Goal: Task Accomplishment & Management: Use online tool/utility

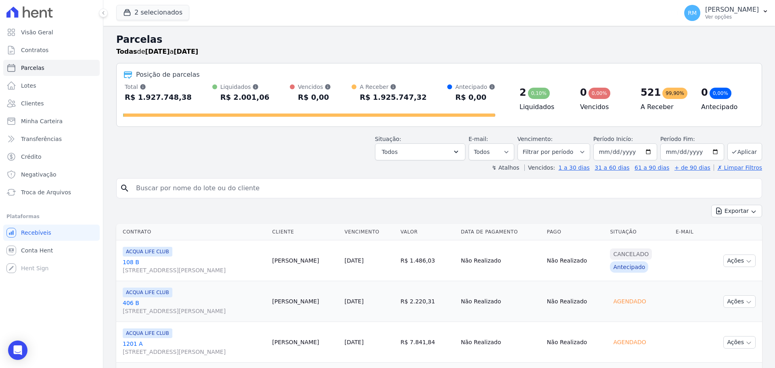
select select
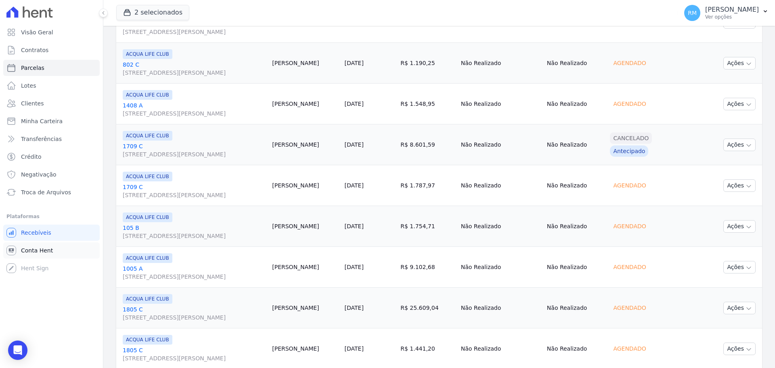
click at [55, 246] on link "Conta Hent" at bounding box center [51, 250] width 97 height 16
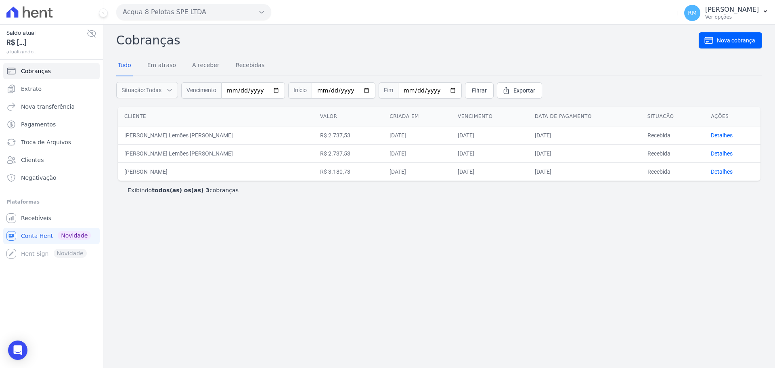
click at [204, 15] on button "Acqua 8 Pelotas SPE LTDA" at bounding box center [193, 12] width 155 height 16
click at [200, 44] on label "ACQUA 8 PELOTAS SPE LTDA" at bounding box center [169, 46] width 80 height 8
click at [0, 0] on input "ACQUA 8 PELOTAS SPE LTDA" at bounding box center [0, 0] width 0 height 0
click at [25, 353] on div "Open Intercom Messenger" at bounding box center [17, 350] width 21 height 21
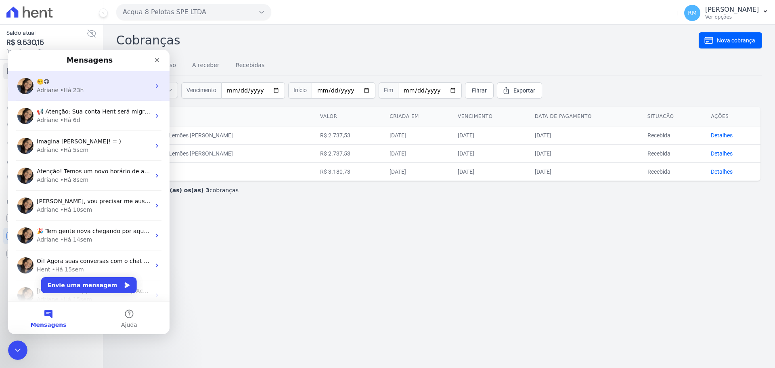
click at [111, 92] on div "[PERSON_NAME] • Há 23h" at bounding box center [94, 90] width 114 height 8
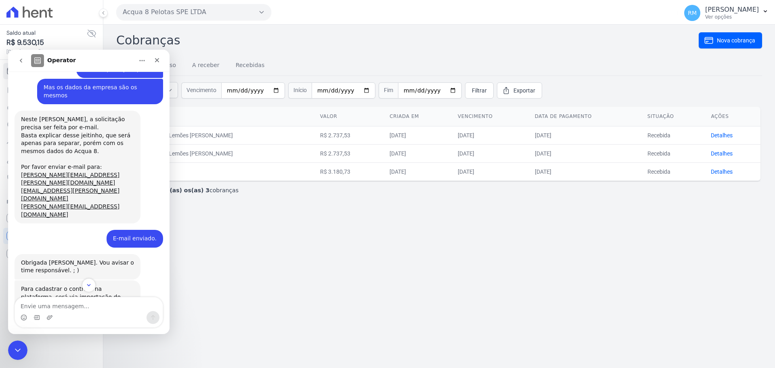
scroll to position [1149, 0]
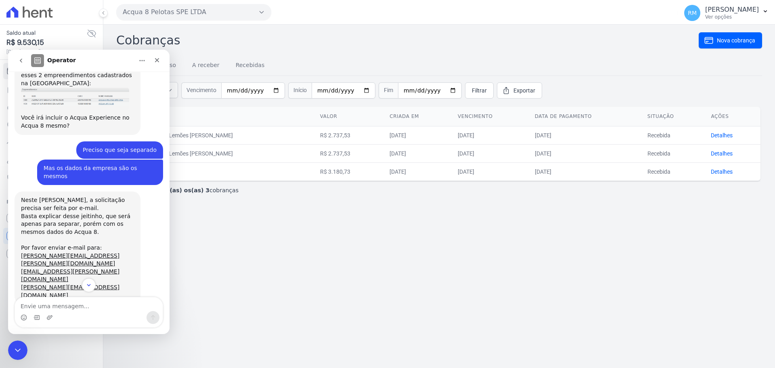
click at [405, 296] on div "Cobranças Nova cobrança Tudo Em atraso A receber Recebidas Situação: Todas Em a…" at bounding box center [439, 196] width 672 height 343
drag, startPoint x: 342, startPoint y: 242, endPoint x: 222, endPoint y: 6, distance: 264.8
click at [342, 239] on div "Cobranças Nova cobrança Tudo Em atraso A receber Recebidas Situação: Todas Em a…" at bounding box center [439, 196] width 672 height 343
click at [153, 60] on div "Fechar" at bounding box center [157, 60] width 15 height 15
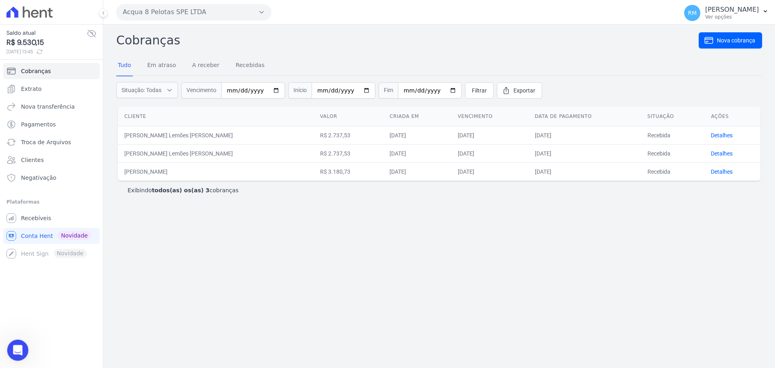
scroll to position [1391, 0]
click at [43, 218] on span "Recebíveis" at bounding box center [36, 218] width 30 height 8
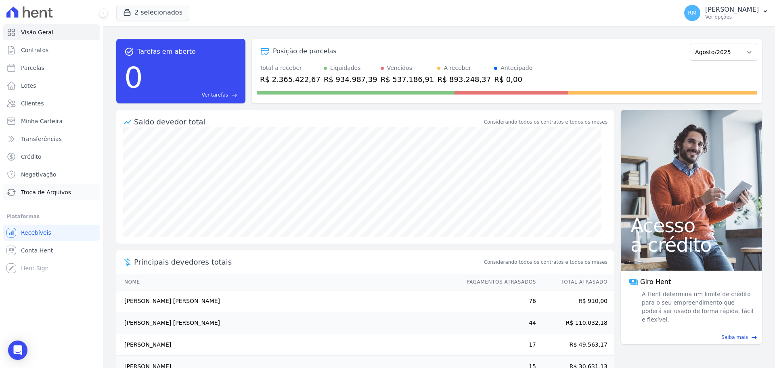
click at [48, 193] on span "Troca de Arquivos" at bounding box center [46, 192] width 50 height 8
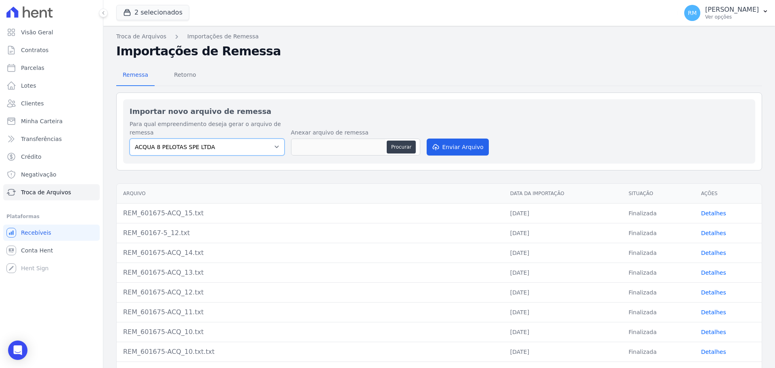
click at [270, 153] on select "ACQUA 8 PELOTAS SPE LTDA ACQUA LIFE CLUB" at bounding box center [207, 147] width 155 height 17
select select "41022137-3c76-487f-9043-320c1a167a84"
click at [130, 139] on select "ACQUA 8 PELOTAS SPE LTDA ACQUA LIFE CLUB" at bounding box center [207, 147] width 155 height 17
click at [408, 144] on button "Procurar" at bounding box center [401, 147] width 29 height 13
type input "REM_601675-ACQ_16.txt"
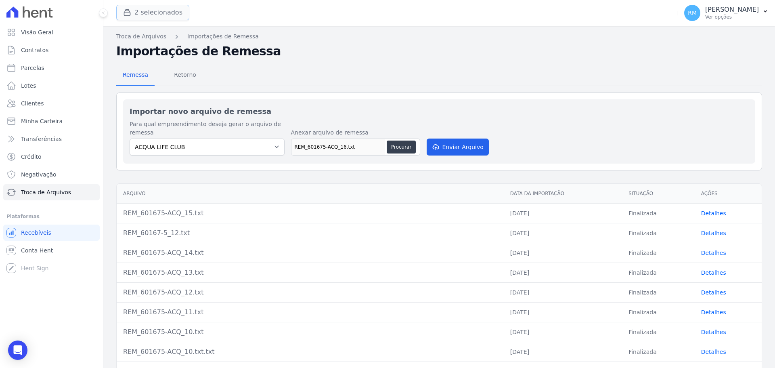
click at [178, 12] on button "2 selecionados" at bounding box center [152, 12] width 73 height 15
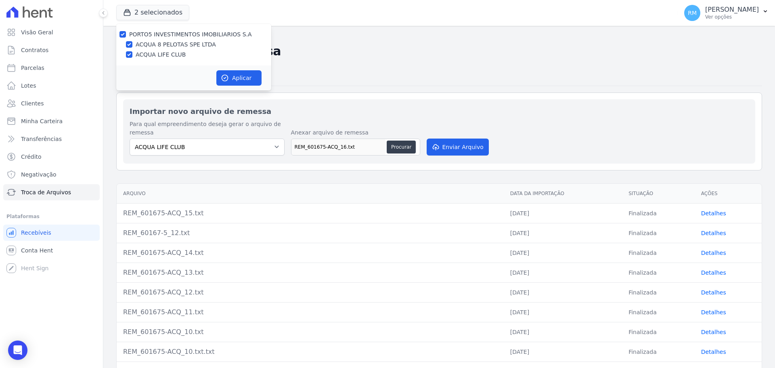
click at [161, 55] on label "ACQUA LIFE CLUB" at bounding box center [161, 54] width 50 height 8
click at [132, 55] on input "ACQUA LIFE CLUB" at bounding box center [129, 54] width 6 height 6
checkbox input "false"
click at [139, 46] on label "ACQUA 8 PELOTAS SPE LTDA" at bounding box center [176, 44] width 80 height 8
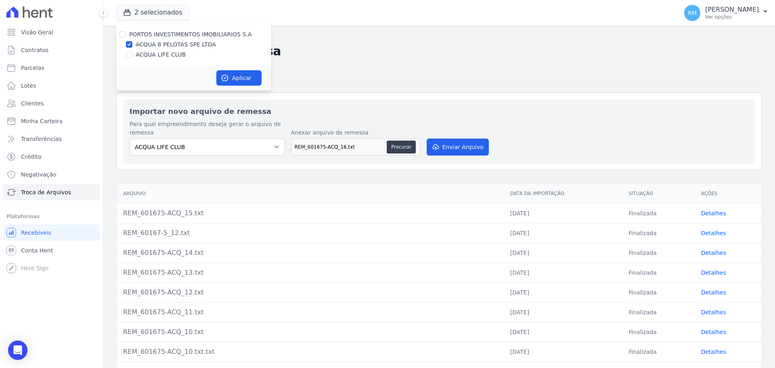
click at [132, 46] on input "ACQUA 8 PELOTAS SPE LTDA" at bounding box center [129, 44] width 6 height 6
checkbox input "false"
click at [137, 53] on label "ACQUA LIFE CLUB" at bounding box center [161, 54] width 50 height 8
click at [132, 53] on input "ACQUA LIFE CLUB" at bounding box center [129, 54] width 6 height 6
checkbox input "true"
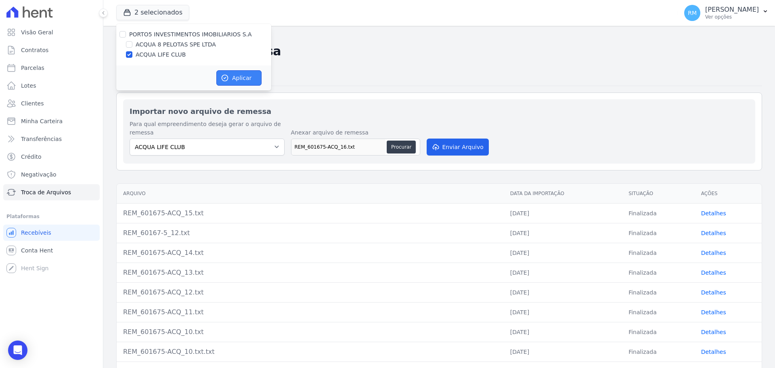
click at [242, 79] on button "Aplicar" at bounding box center [238, 77] width 45 height 15
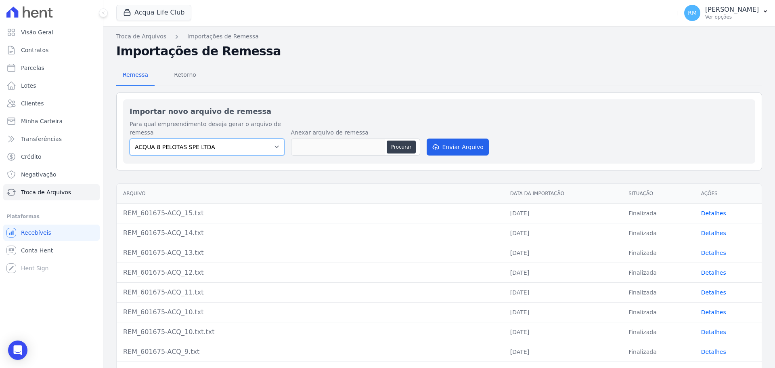
click at [277, 147] on select "ACQUA 8 PELOTAS SPE LTDA ACQUA LIFE CLUB" at bounding box center [207, 147] width 155 height 17
select select "41022137-3c76-487f-9043-320c1a167a84"
click at [130, 139] on select "ACQUA 8 PELOTAS SPE LTDA ACQUA LIFE CLUB" at bounding box center [207, 147] width 155 height 17
click at [396, 151] on button "Procurar" at bounding box center [401, 147] width 29 height 13
type input "REM_601675-ACQ_16.txt"
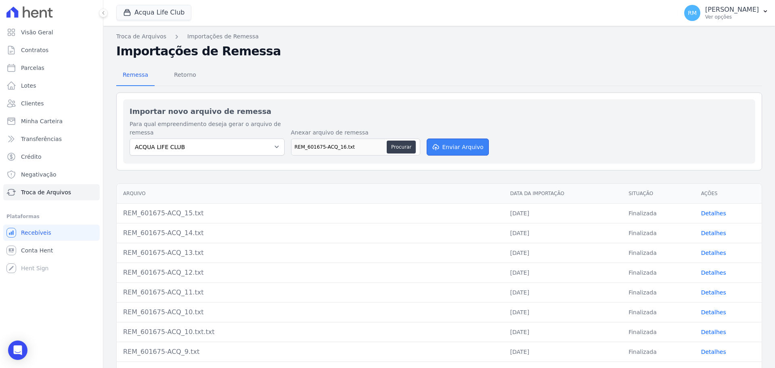
click at [453, 148] on button "Enviar Arquivo" at bounding box center [458, 147] width 62 height 17
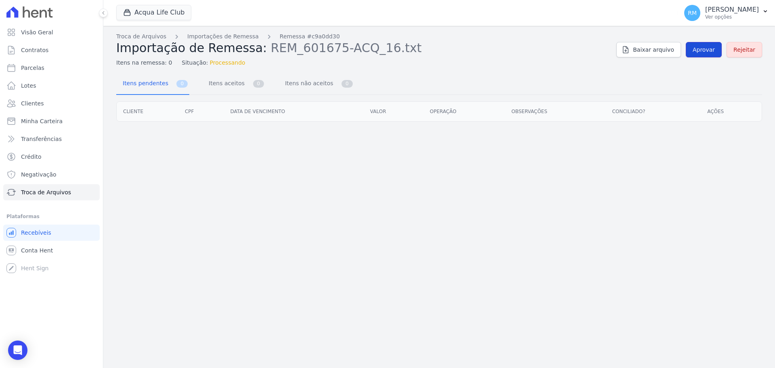
click at [703, 51] on span "Aprovar" at bounding box center [704, 50] width 22 height 8
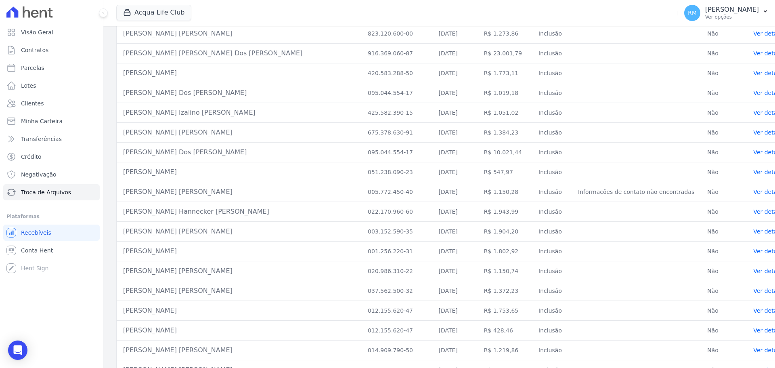
scroll to position [7229, 0]
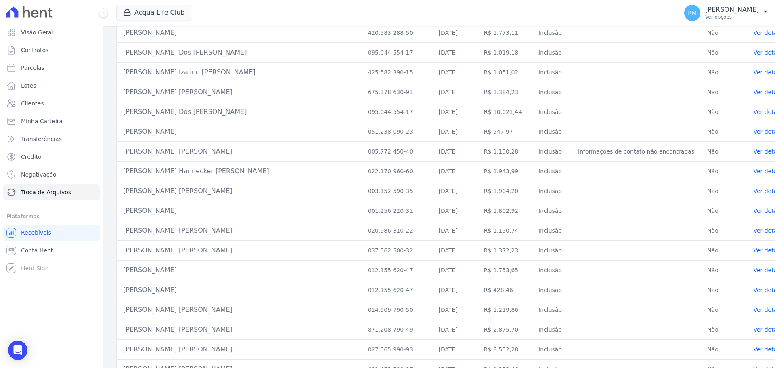
click at [754, 148] on link "Ver detalhes" at bounding box center [772, 151] width 36 height 6
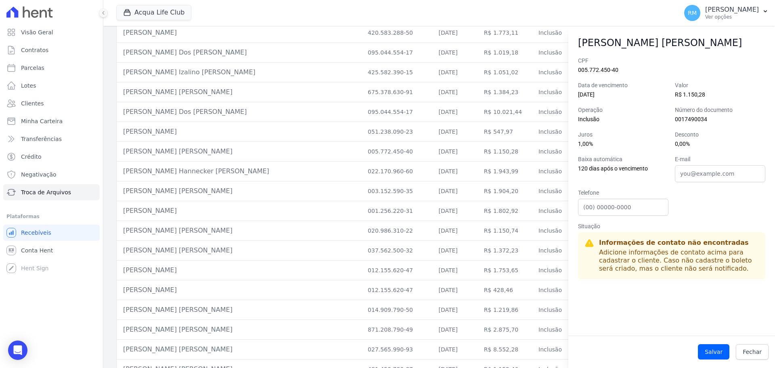
click at [666, 32] on div "[PERSON_NAME] [PERSON_NAME] CPF 005.772.450-40 Data de vencimento [DATE] Valor …" at bounding box center [672, 197] width 207 height 342
click at [762, 357] on link "Fechar" at bounding box center [752, 351] width 33 height 15
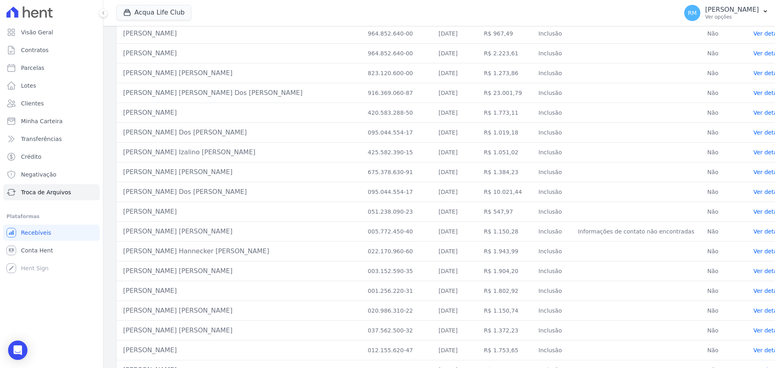
scroll to position [7236, 0]
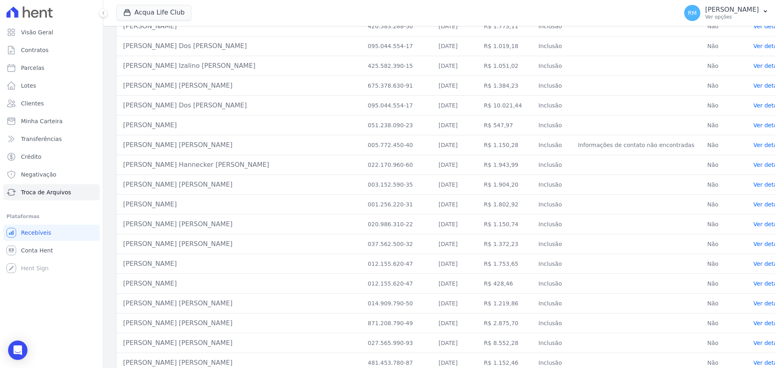
drag, startPoint x: 527, startPoint y: 138, endPoint x: 631, endPoint y: 146, distance: 103.7
click at [631, 146] on td "Informações de contato não encontradas" at bounding box center [636, 145] width 129 height 20
click at [754, 142] on link "Ver detalhes" at bounding box center [772, 145] width 36 height 6
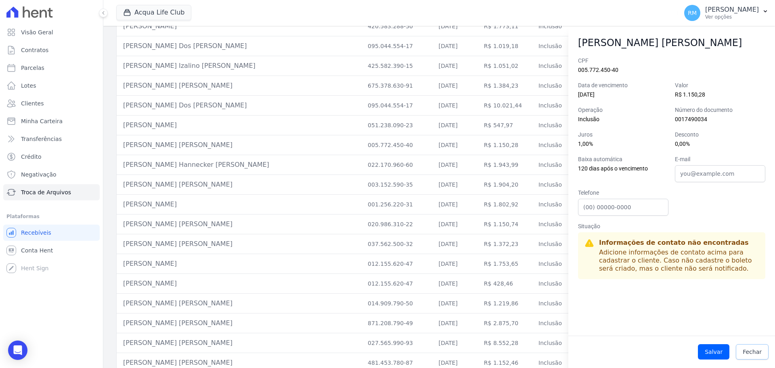
click at [746, 348] on span "Fechar" at bounding box center [752, 352] width 19 height 8
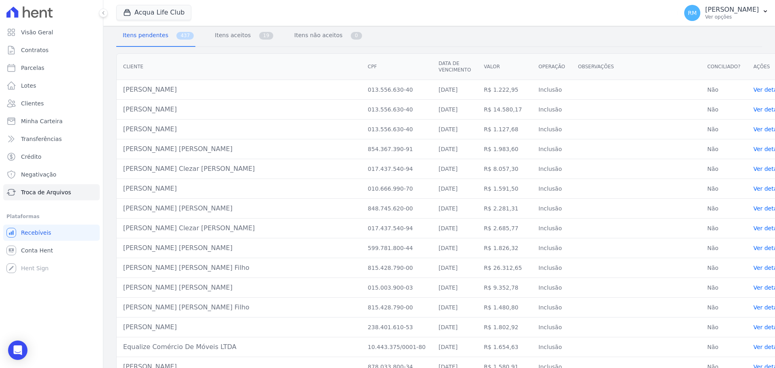
scroll to position [0, 0]
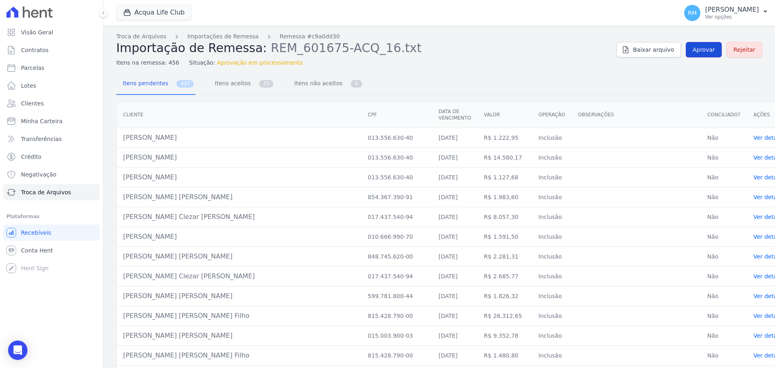
click at [703, 52] on span "Aprovar" at bounding box center [704, 50] width 22 height 8
click at [702, 51] on span "Aprovar" at bounding box center [704, 50] width 22 height 8
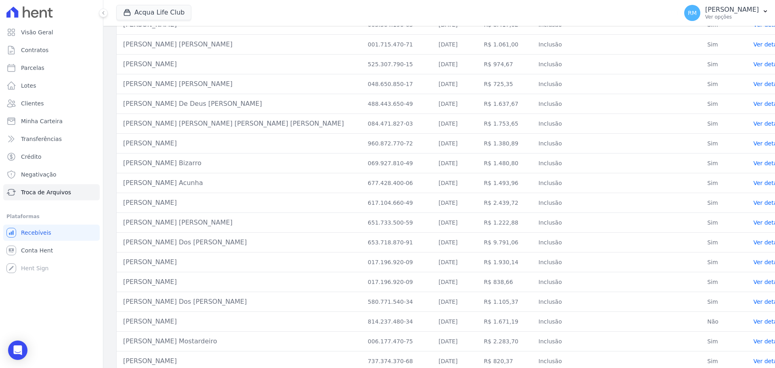
scroll to position [3352, 0]
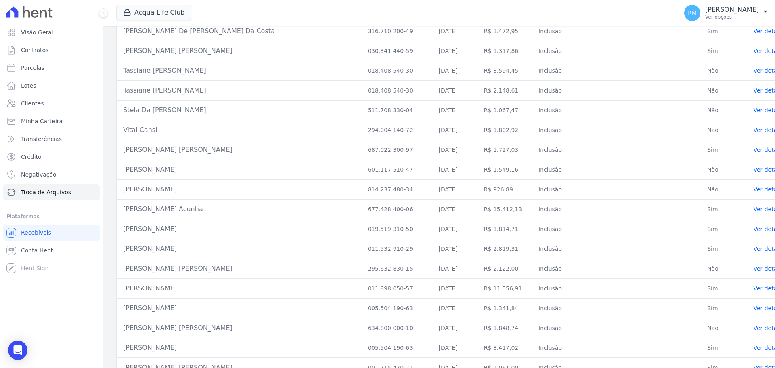
click at [754, 147] on link "Ver detalhes" at bounding box center [772, 150] width 36 height 6
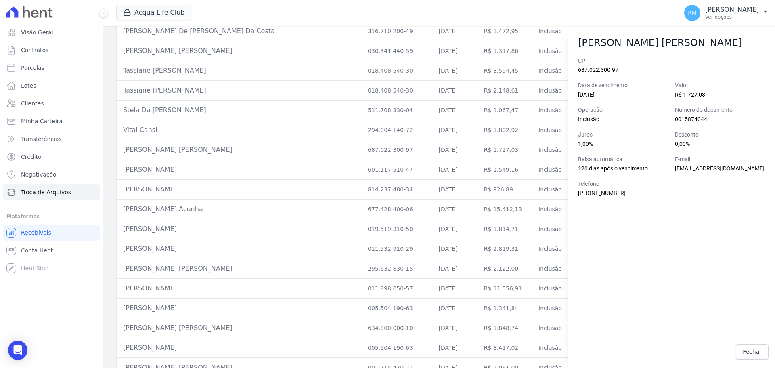
click at [609, 20] on div "Acqua Life Club PORTO5 INVESTIMENTOS IMOBILIARIOS S.A ACQUA 8 PELOTAS SPE LTDA …" at bounding box center [395, 13] width 559 height 27
click at [745, 351] on link "Fechar" at bounding box center [752, 351] width 33 height 15
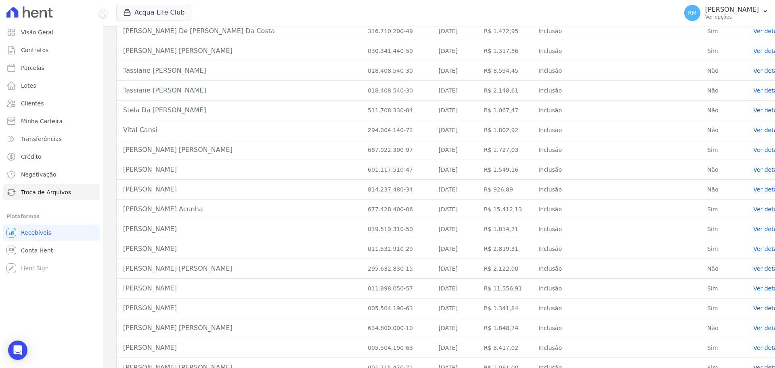
click at [754, 186] on link "Ver detalhes" at bounding box center [772, 189] width 36 height 6
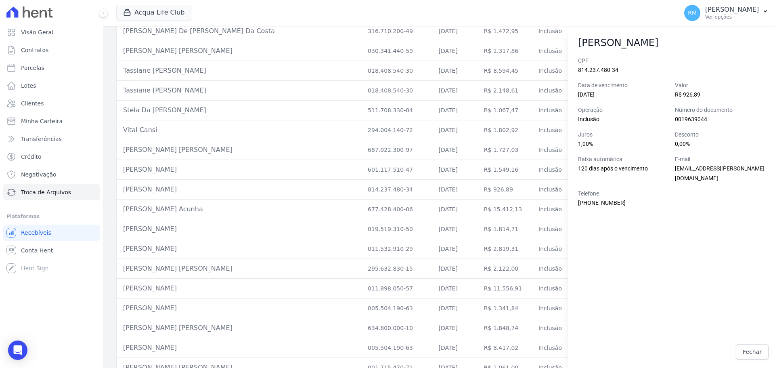
scroll to position [3312, 0]
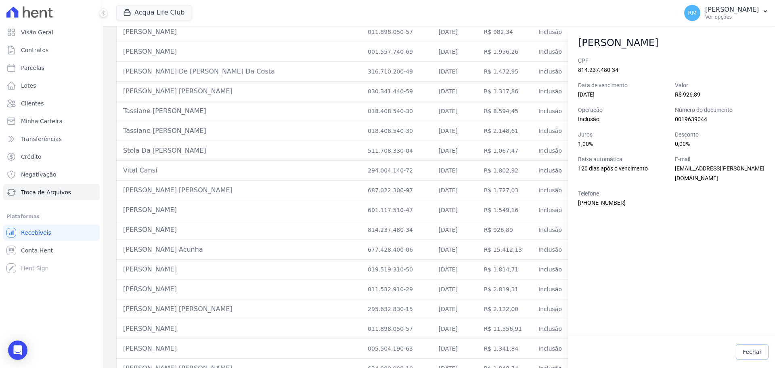
click at [749, 353] on span "Fechar" at bounding box center [752, 352] width 19 height 8
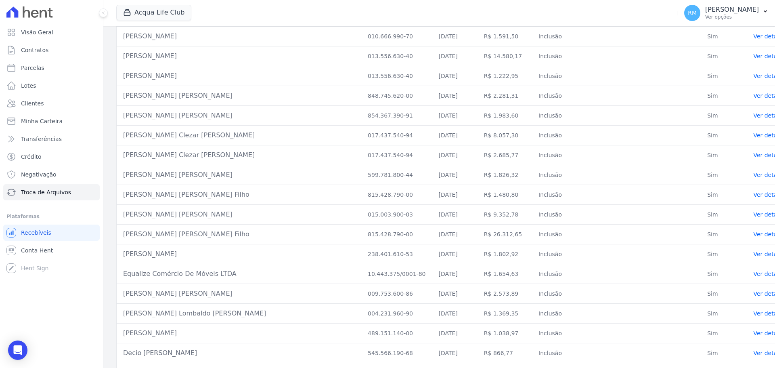
scroll to position [0, 0]
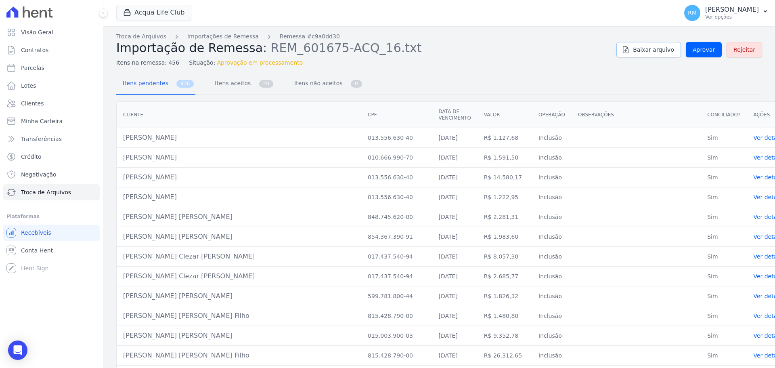
click at [646, 49] on span "Baixar arquivo" at bounding box center [653, 50] width 41 height 8
click at [223, 38] on link "Importações de Remessa" at bounding box center [222, 36] width 71 height 8
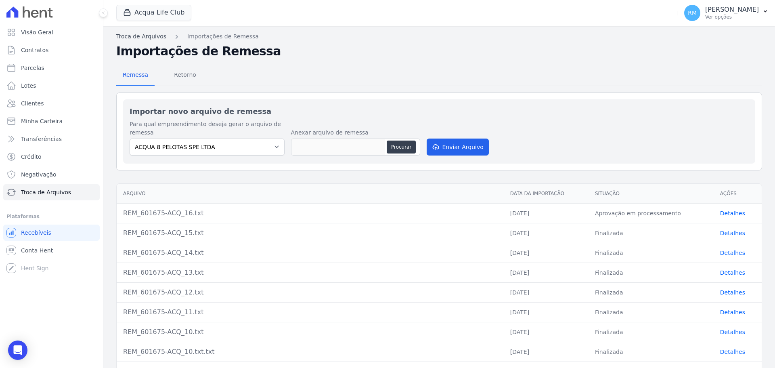
click at [144, 36] on link "Troca de Arquivos" at bounding box center [141, 36] width 50 height 8
click at [154, 36] on link "Troca de Arquivos" at bounding box center [141, 36] width 50 height 8
click at [176, 79] on span "Retorno" at bounding box center [185, 75] width 32 height 16
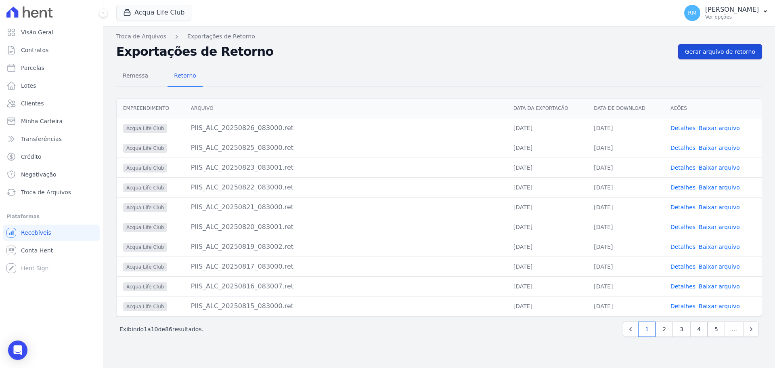
click at [719, 52] on span "Gerar arquivo de retorno" at bounding box center [720, 52] width 70 height 8
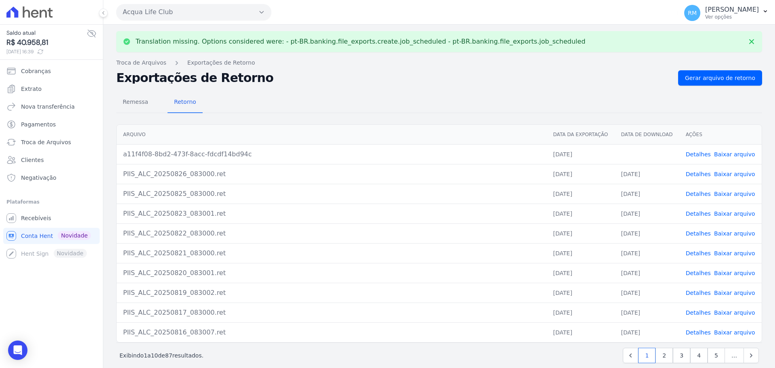
click at [729, 153] on link "Baixar arquivo" at bounding box center [734, 154] width 41 height 6
